Goal: Check status: Check status

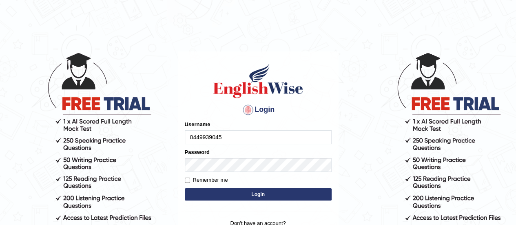
type input "0449939045"
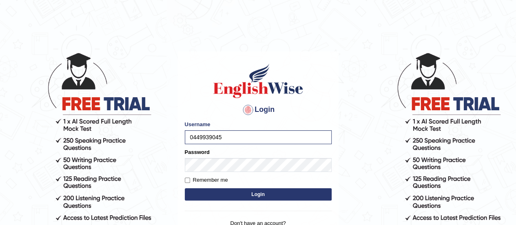
click at [262, 196] on button "Login" at bounding box center [258, 194] width 147 height 12
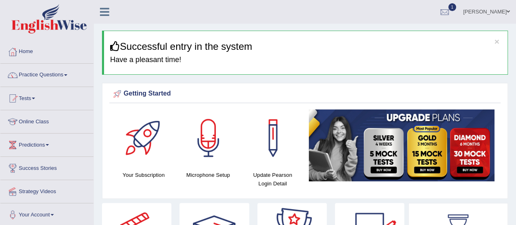
click at [291, 91] on div "Getting Started" at bounding box center [304, 94] width 387 height 12
click at [42, 117] on link "Online Class" at bounding box center [46, 120] width 93 height 20
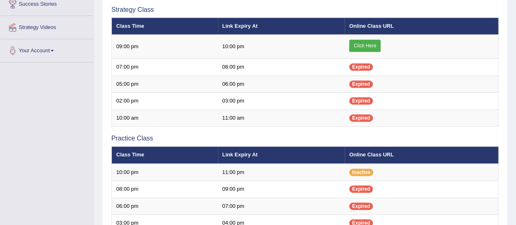
scroll to position [136, 0]
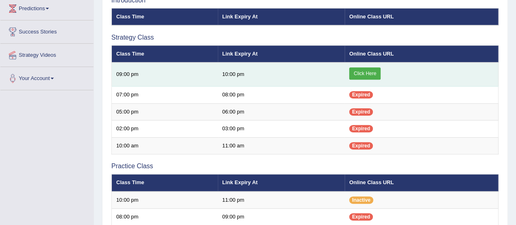
click at [359, 69] on link "Click Here" at bounding box center [364, 73] width 31 height 12
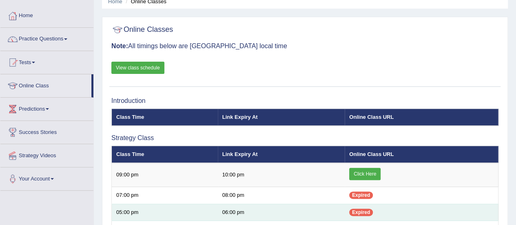
scroll to position [46, 0]
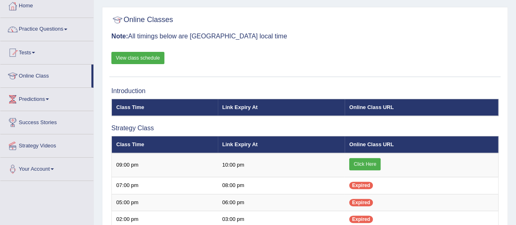
click at [150, 57] on link "View class schedule" at bounding box center [137, 58] width 53 height 12
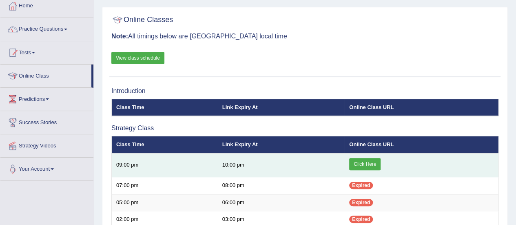
click at [362, 160] on link "Click Here" at bounding box center [364, 164] width 31 height 12
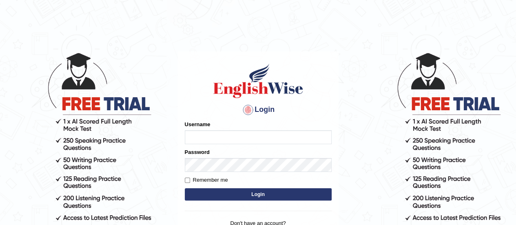
click at [275, 138] on input "Username" at bounding box center [258, 137] width 147 height 14
type input "0449939045"
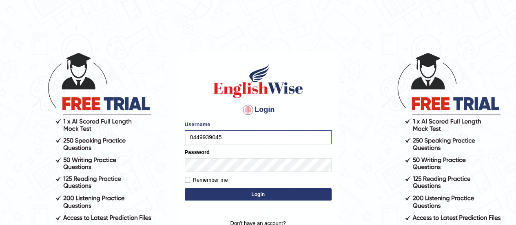
click at [255, 197] on button "Login" at bounding box center [258, 194] width 147 height 12
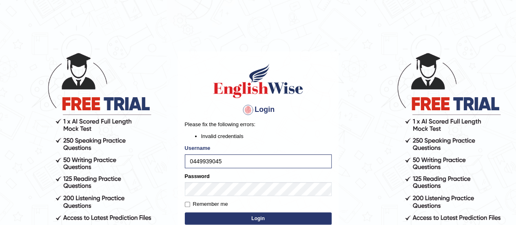
click at [242, 216] on button "Login" at bounding box center [258, 218] width 147 height 12
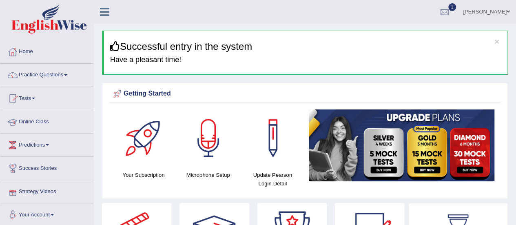
click at [45, 118] on link "Online Class" at bounding box center [46, 120] width 93 height 20
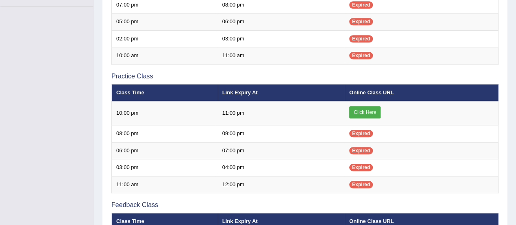
scroll to position [223, 0]
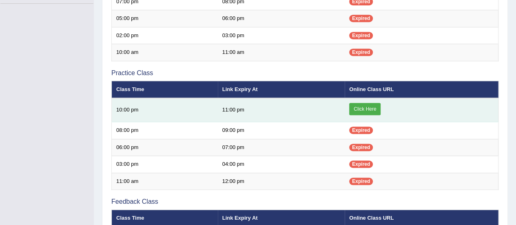
click at [370, 106] on link "Click Here" at bounding box center [364, 109] width 31 height 12
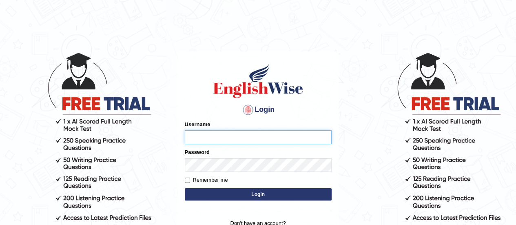
click at [227, 135] on input "Username" at bounding box center [258, 137] width 147 height 14
type input "0449939045"
click at [265, 196] on button "Login" at bounding box center [258, 194] width 147 height 12
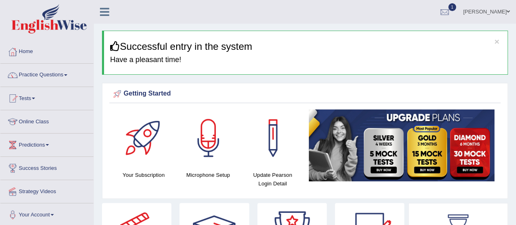
click at [63, 72] on link "Practice Questions" at bounding box center [46, 74] width 93 height 20
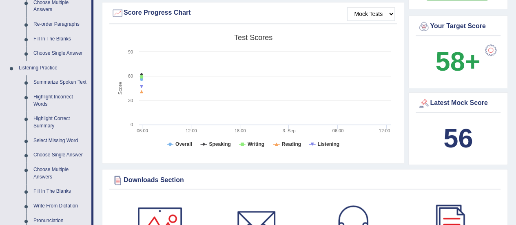
scroll to position [291, 0]
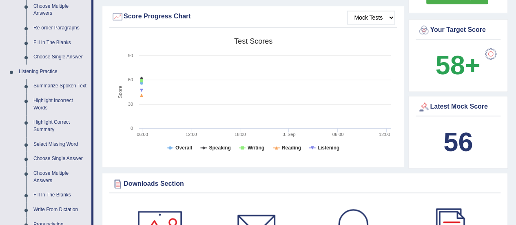
click at [465, 140] on b "56" at bounding box center [458, 142] width 29 height 30
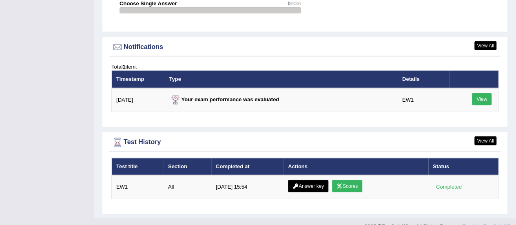
scroll to position [1020, 0]
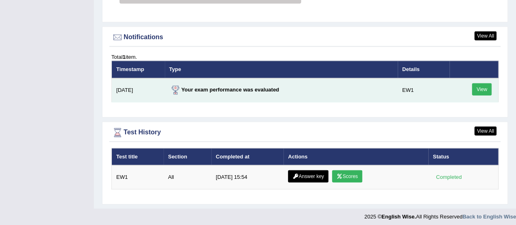
click at [483, 83] on link "View" at bounding box center [482, 89] width 20 height 12
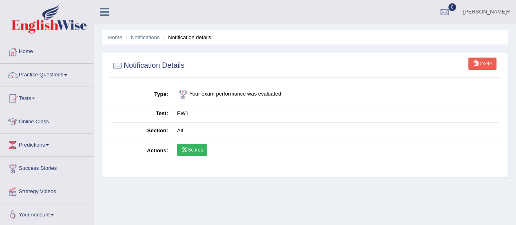
click at [190, 149] on link "Scores" at bounding box center [192, 150] width 30 height 12
